Goal: Find contact information: Find contact information

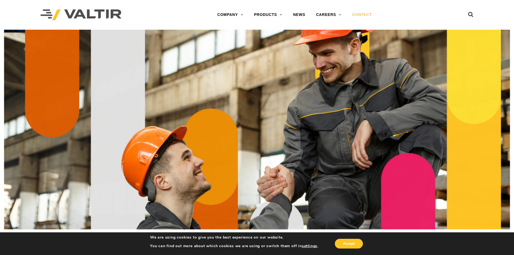
click at [362, 14] on link "CONTACT" at bounding box center [362, 14] width 30 height 11
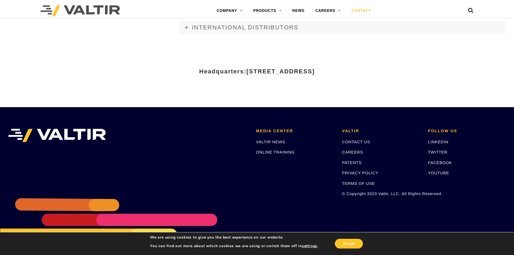
scroll to position [742, 0]
